Goal: Information Seeking & Learning: Check status

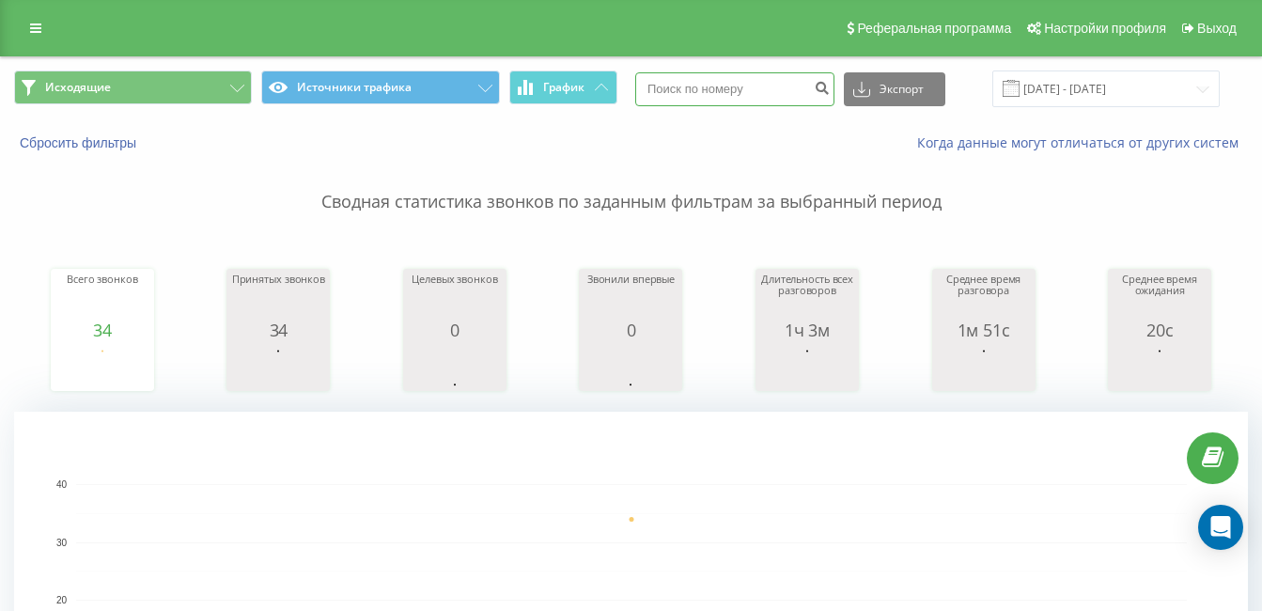
click at [741, 95] on input at bounding box center [734, 89] width 199 height 34
paste input "380937520028"
type input "380937520028"
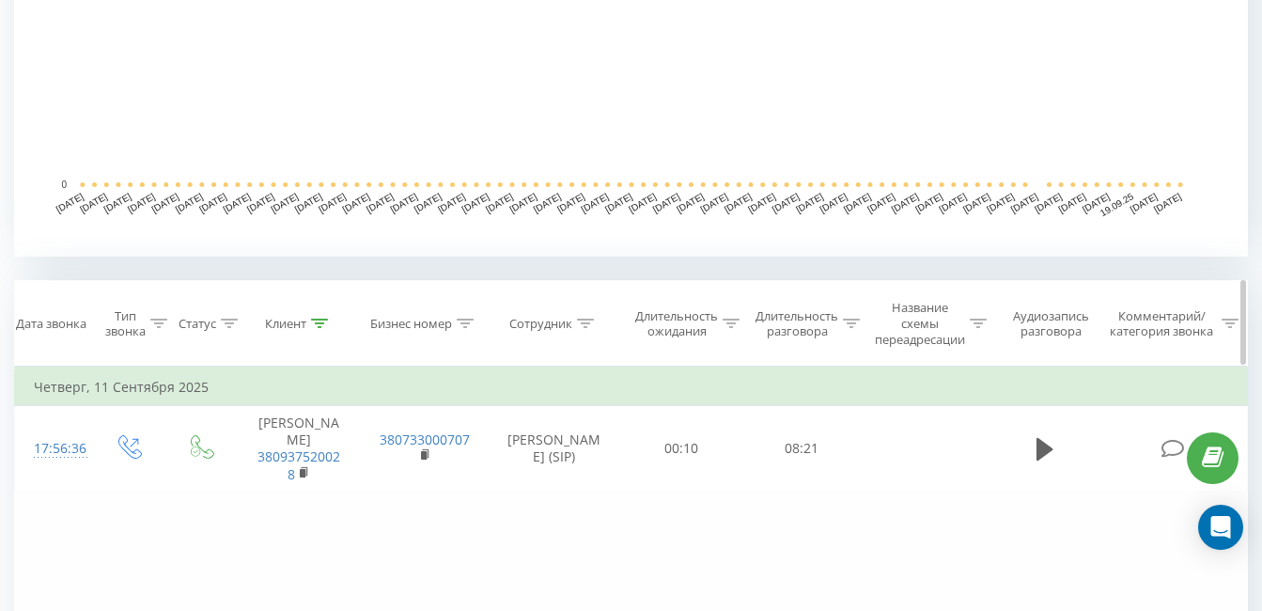
scroll to position [658, 0]
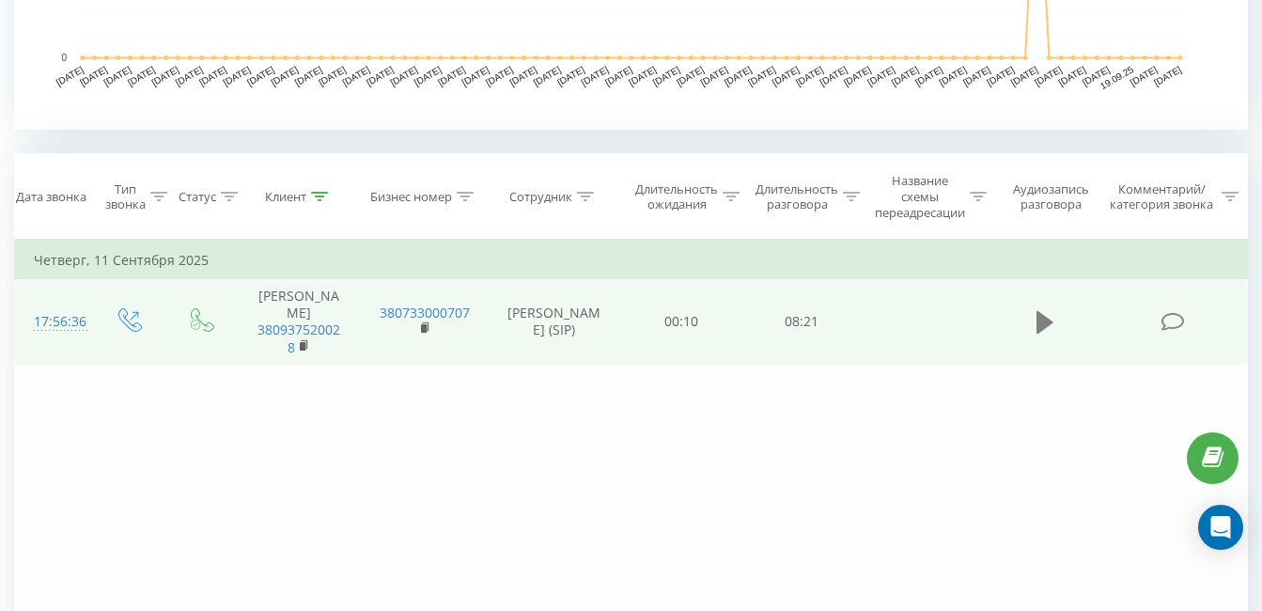
click at [1052, 336] on button at bounding box center [1045, 322] width 28 height 28
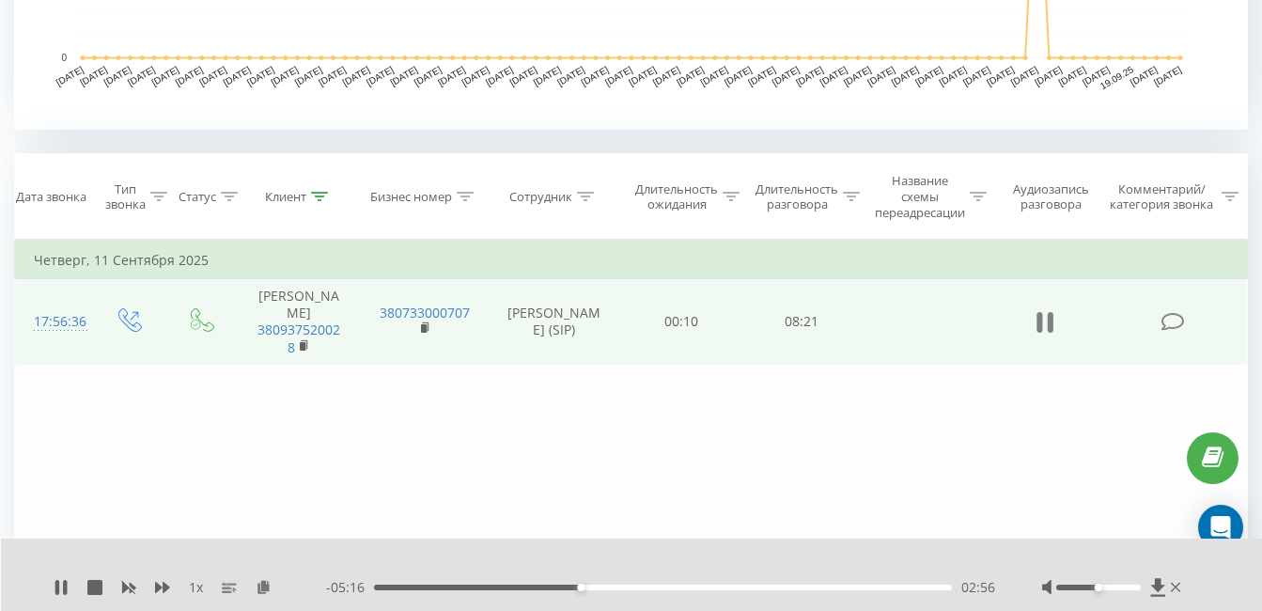
click at [1050, 327] on icon at bounding box center [1051, 322] width 6 height 21
click at [1050, 334] on icon at bounding box center [1044, 322] width 17 height 26
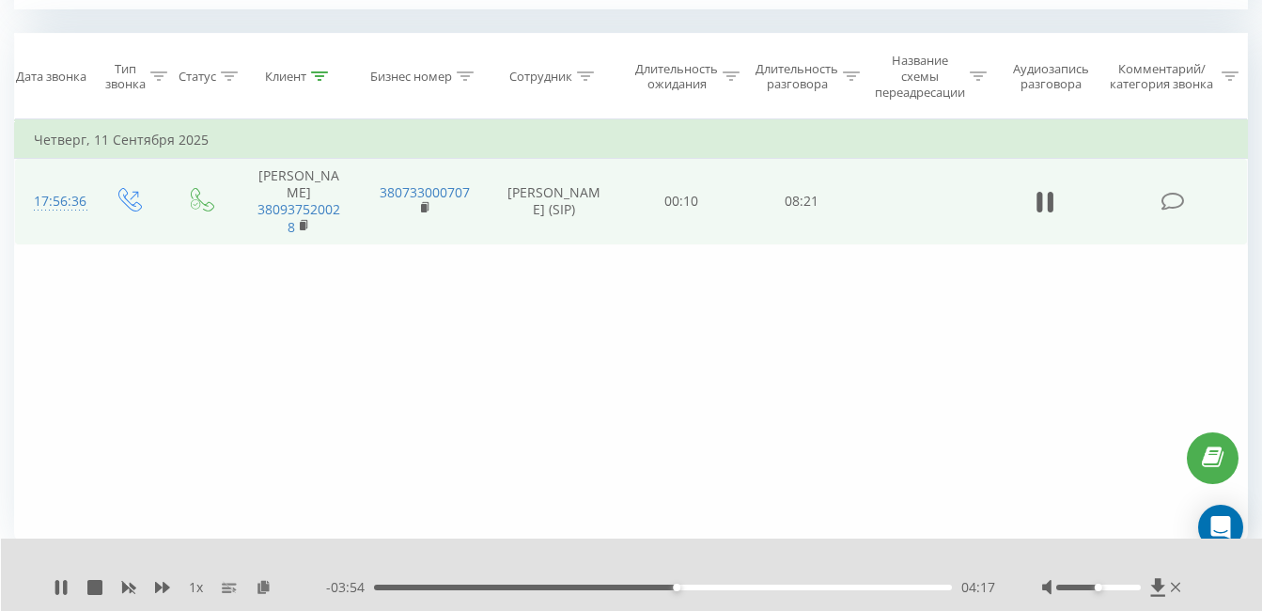
scroll to position [780, 0]
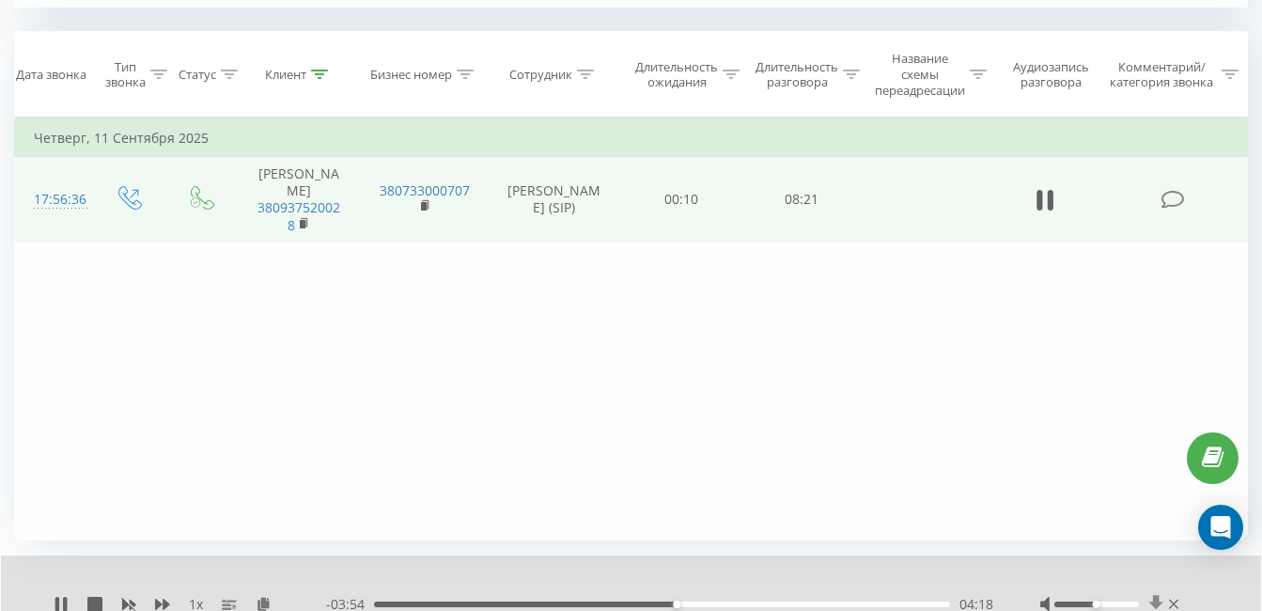
click at [1160, 605] on icon at bounding box center [1156, 604] width 16 height 19
click at [1038, 210] on icon at bounding box center [1039, 200] width 6 height 21
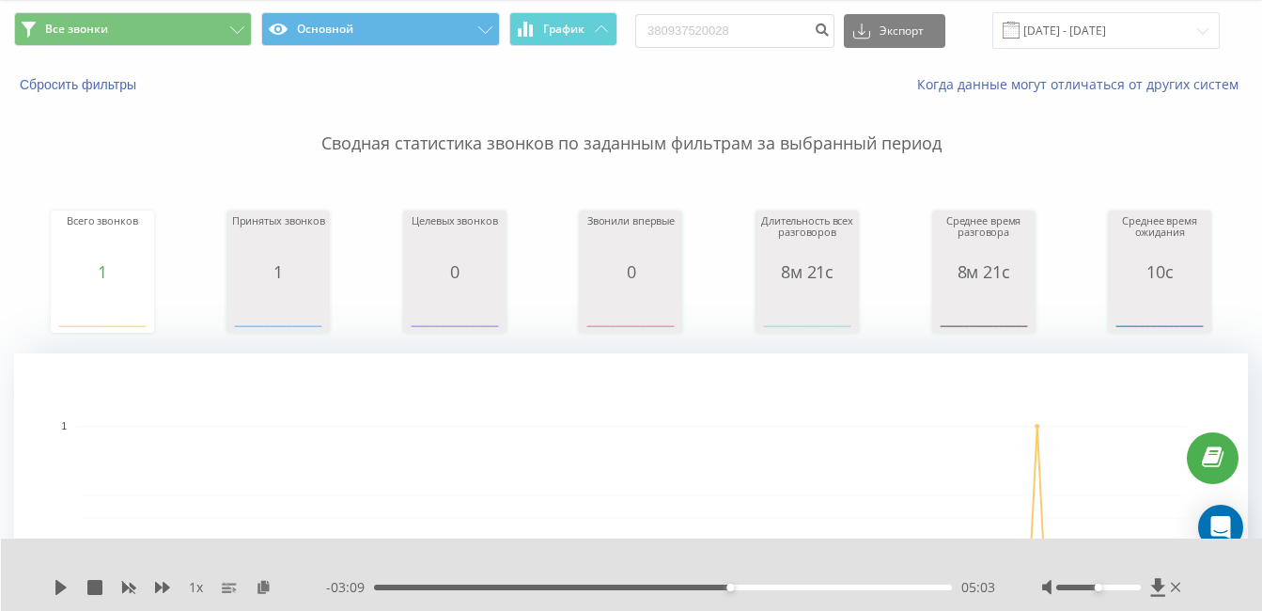
scroll to position [0, 0]
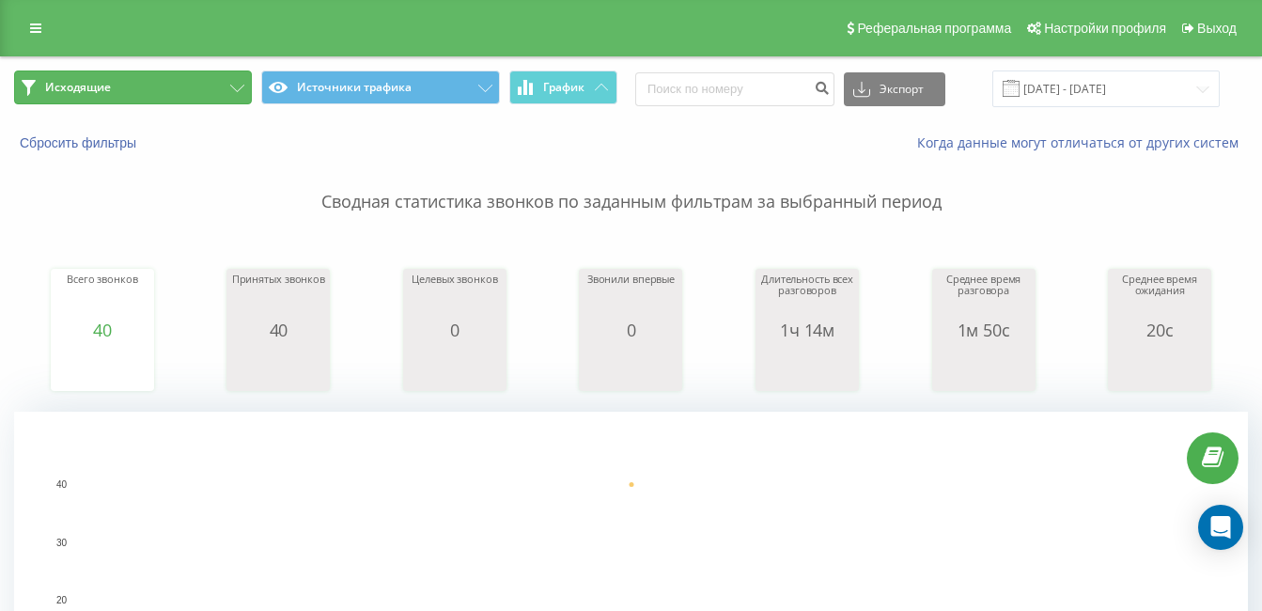
click at [120, 76] on button "Исходящие" at bounding box center [133, 87] width 238 height 34
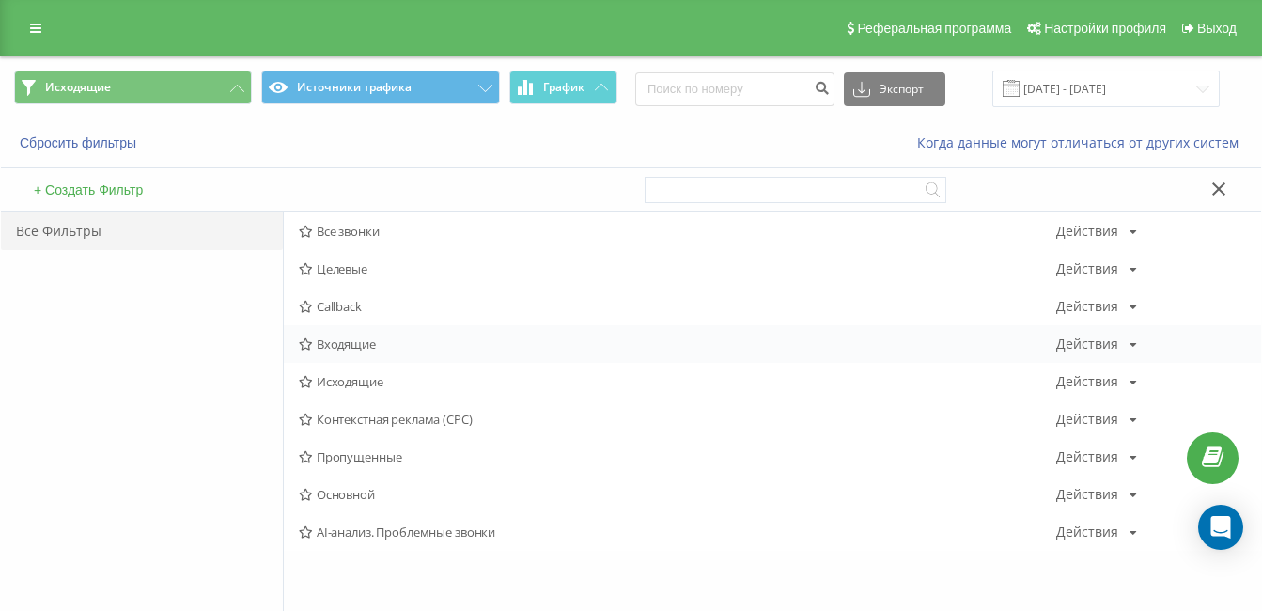
click at [336, 342] on span "Входящие" at bounding box center [677, 343] width 757 height 13
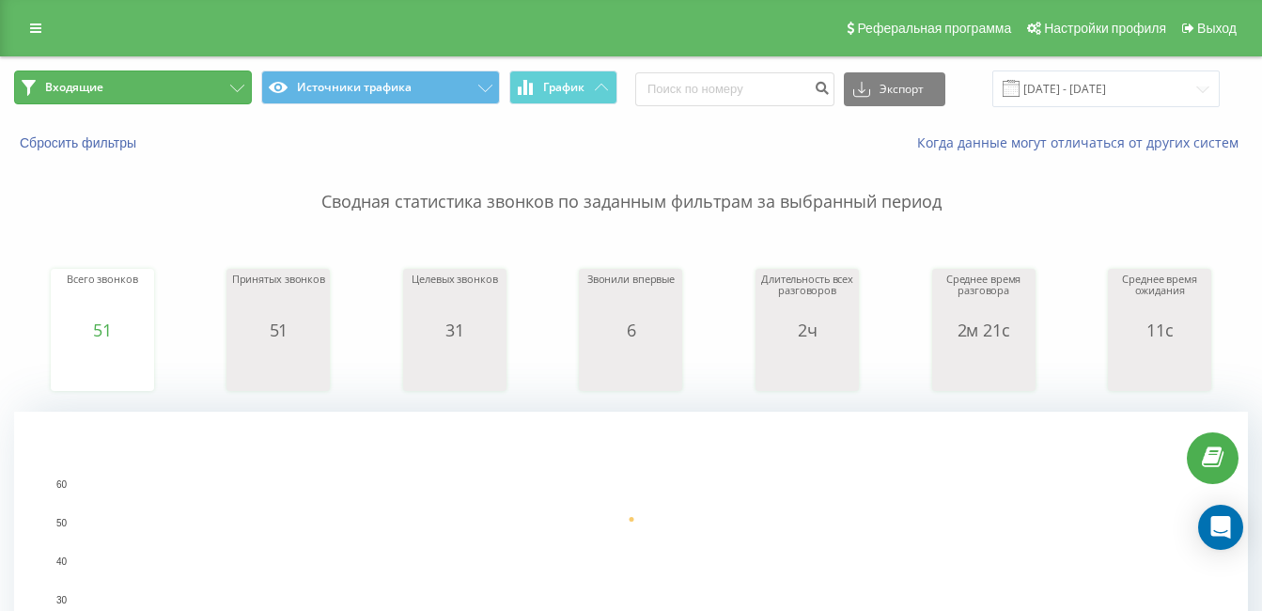
click at [179, 95] on button "Входящие" at bounding box center [133, 87] width 238 height 34
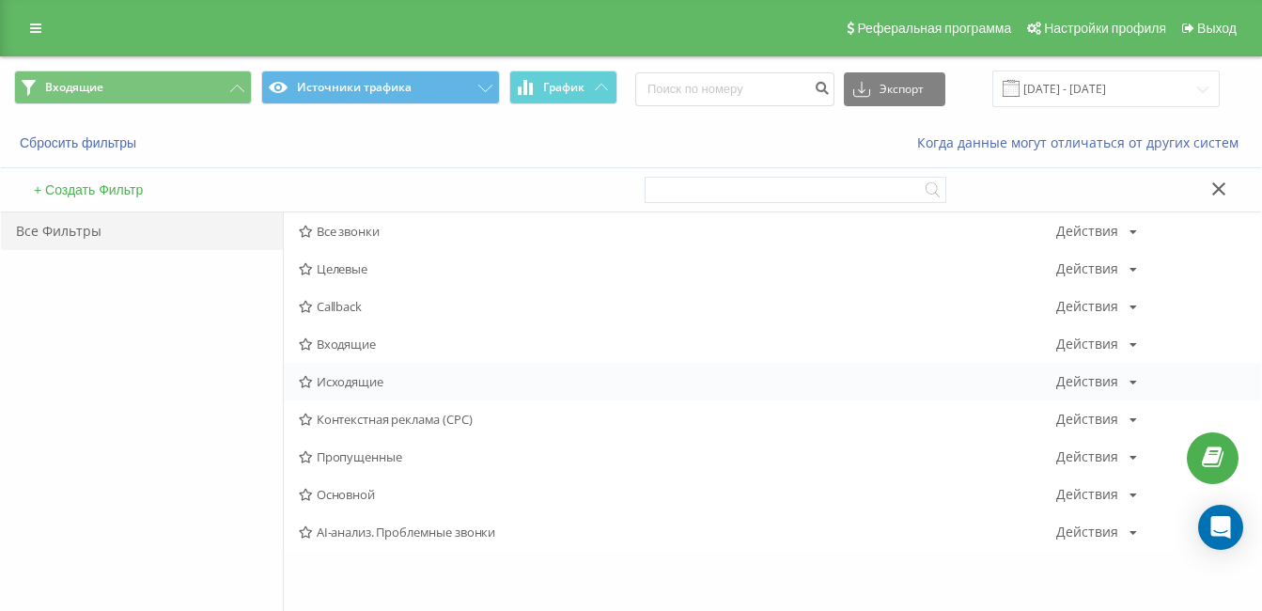
click at [334, 377] on span "Исходящие" at bounding box center [677, 381] width 757 height 13
